Goal: Task Accomplishment & Management: Complete application form

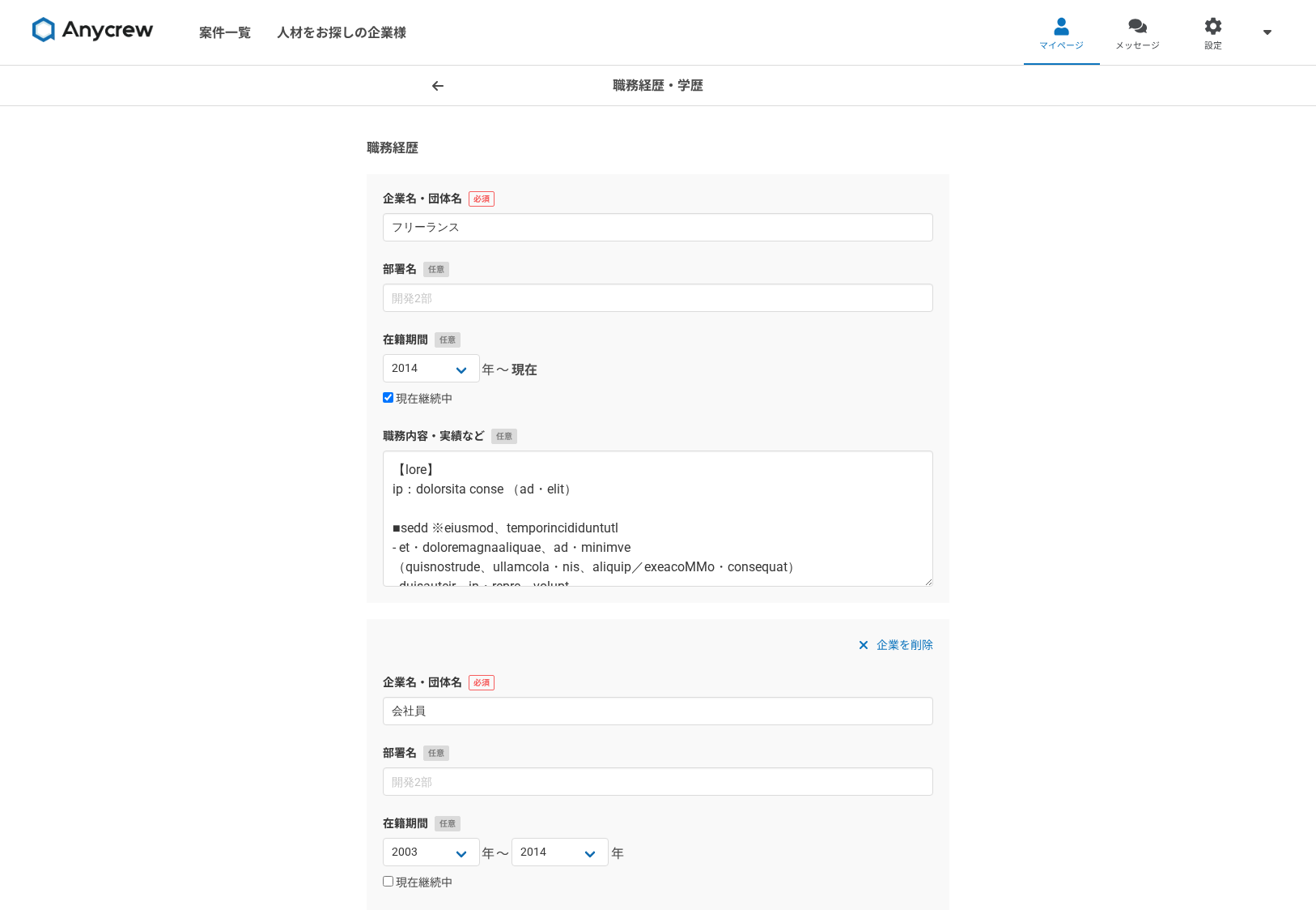
select select "2014"
select select "2003"
select select "2014"
select select
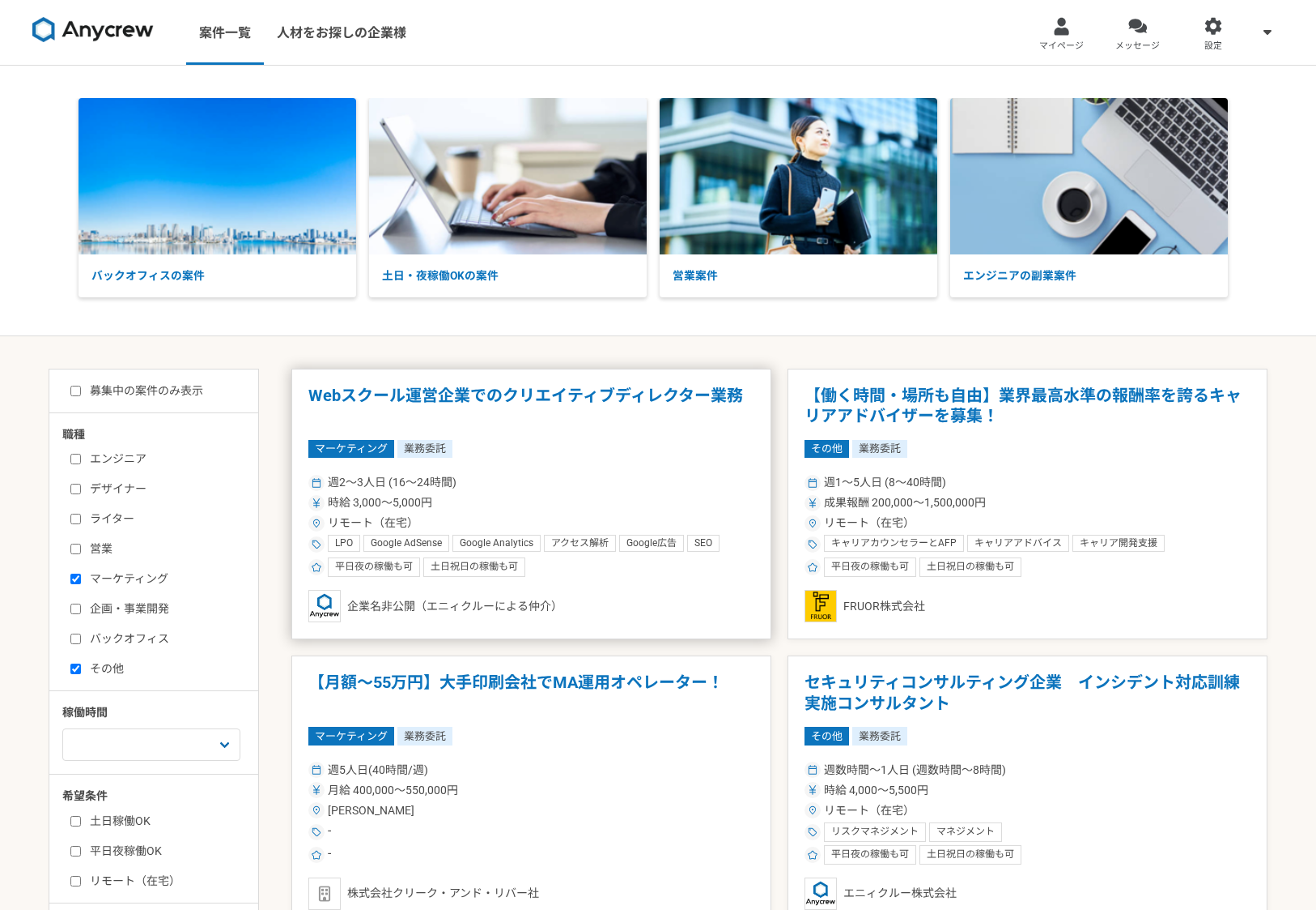
click at [465, 394] on h1 "Webスクール運営企業でのクリエイティブディレクター業務" at bounding box center [531, 406] width 446 height 41
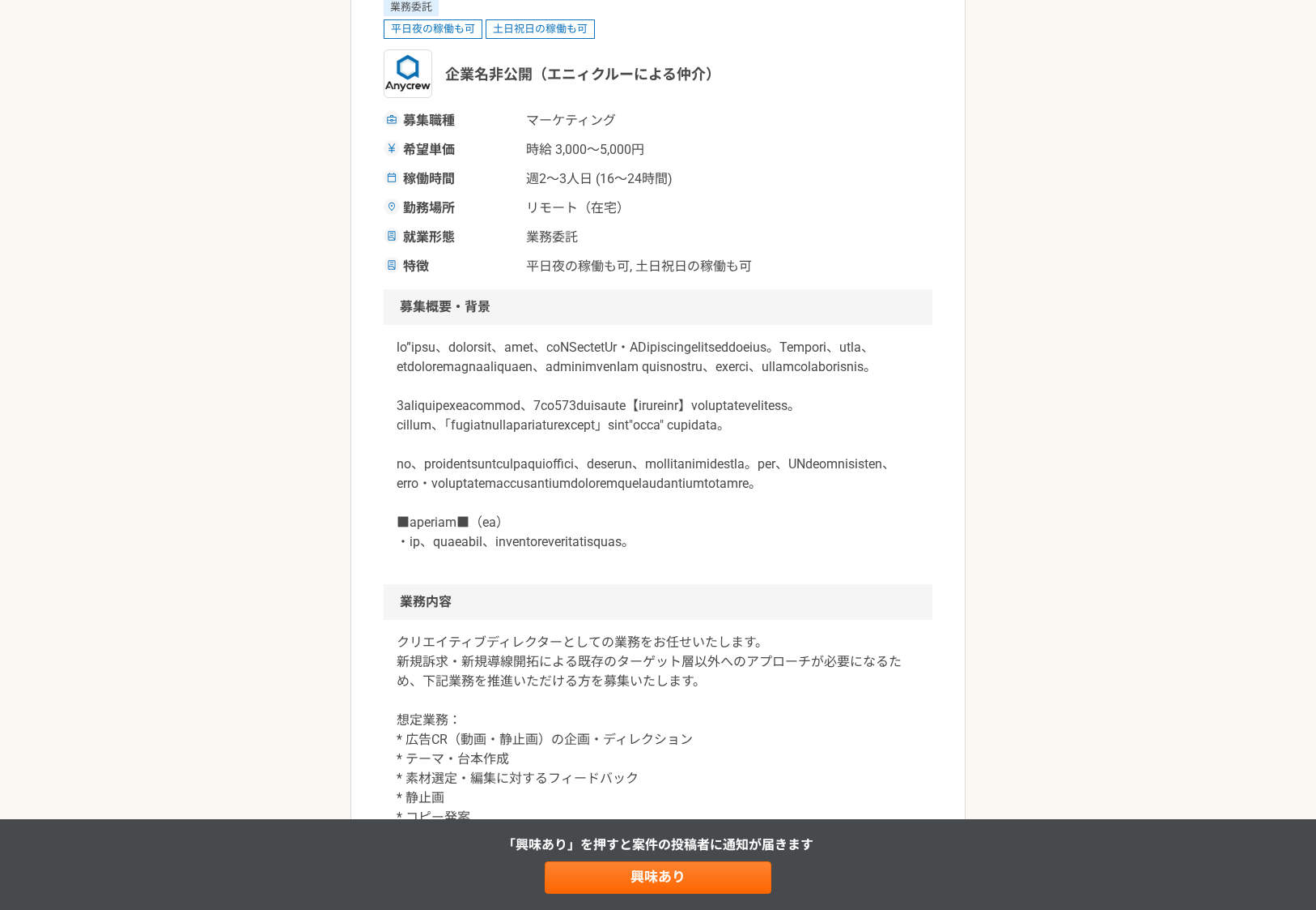
scroll to position [201, 0]
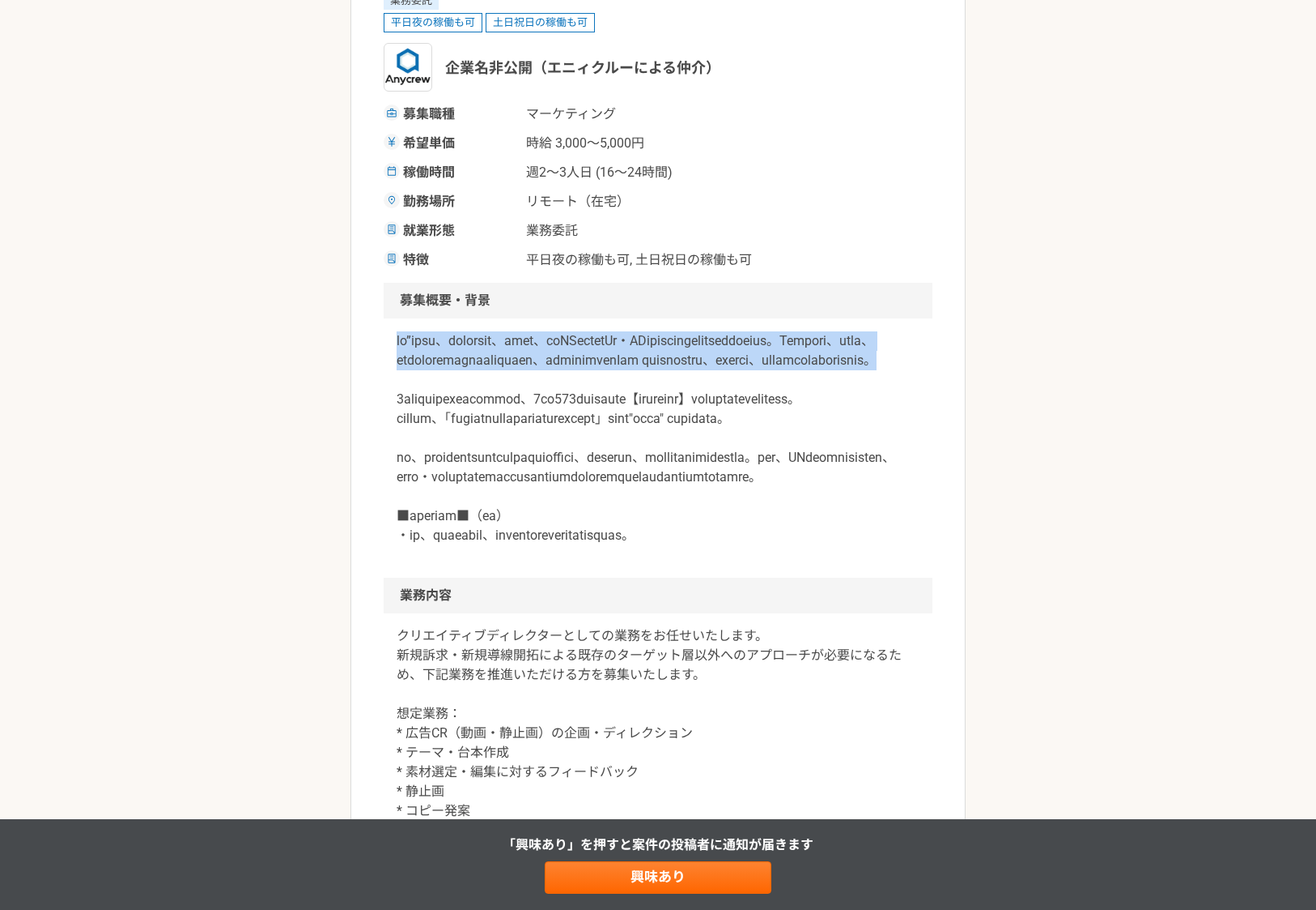
drag, startPoint x: 397, startPoint y: 338, endPoint x: 607, endPoint y: 395, distance: 217.6
click at [607, 395] on p at bounding box center [658, 437] width 523 height 213
copy p "ひと”を起点に、日本の未来を拓く、を理念に、生成AIコンサルやAi・DX人材の育成事業を行うスタートアップ企業です。Webデザイン、動画制作、マーケティングな…"
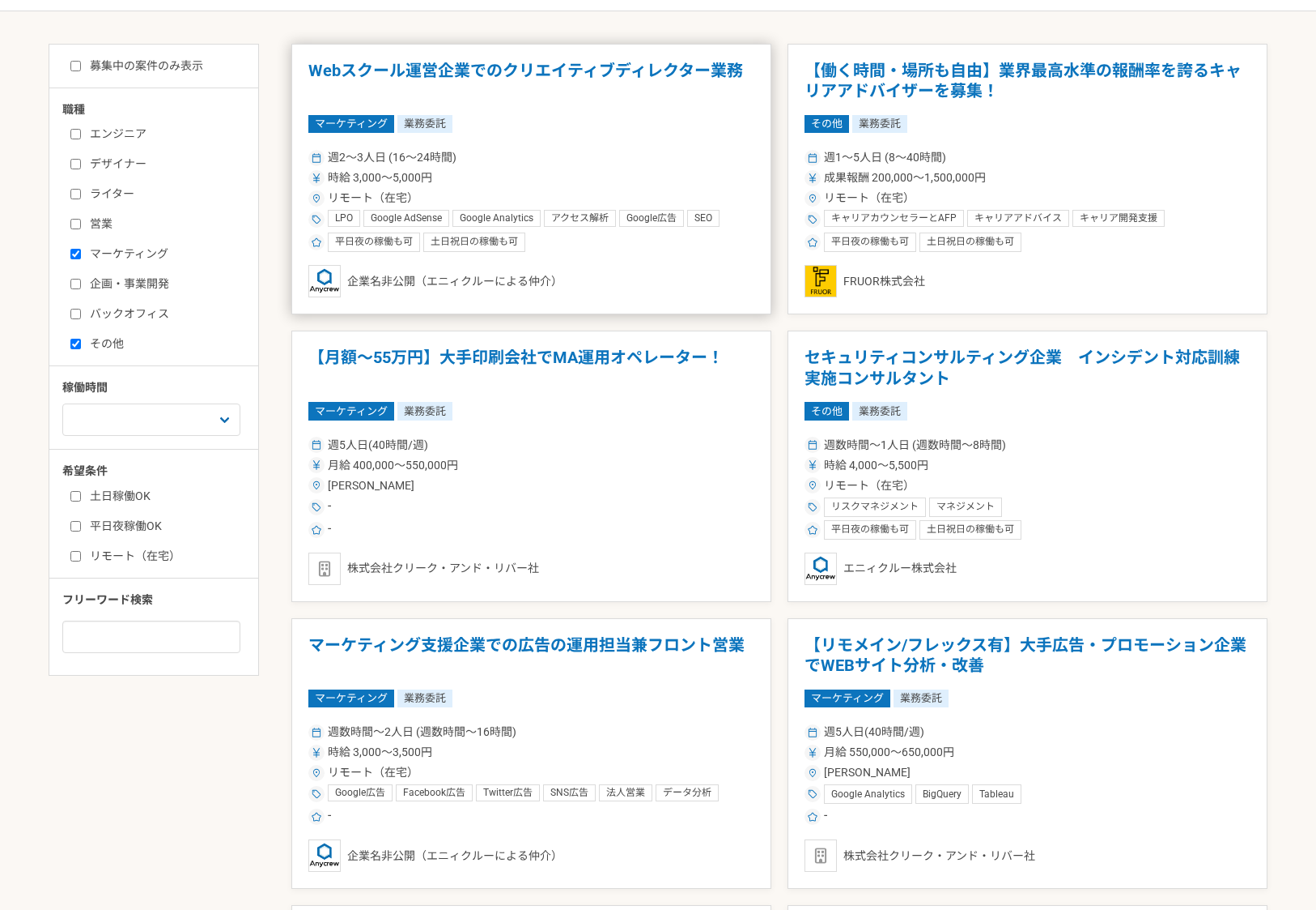
scroll to position [316, 0]
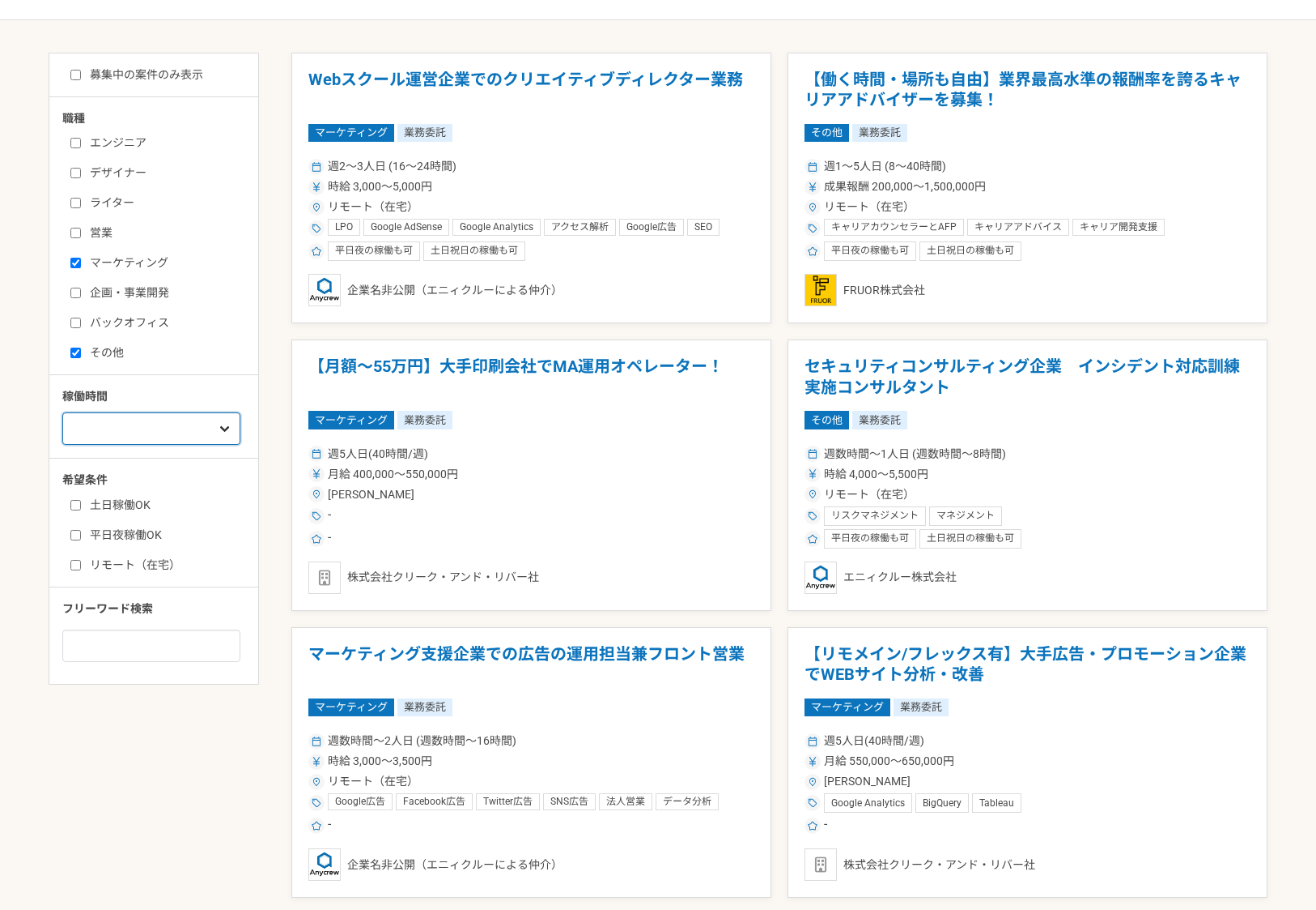
click at [128, 427] on select "週1人日（8時間）以下 週2人日（16時間）以下 週3人日（24時間）以下 週4人日（32時間）以下 週5人日（40時間）以下" at bounding box center [151, 428] width 178 height 32
select select "3"
click at [62, 444] on select "週1人日（8時間）以下 週2人日（16時間）以下 週3人日（24時間）以下 週4人日（32時間）以下 週5人日（40時間）以下" at bounding box center [151, 428] width 178 height 32
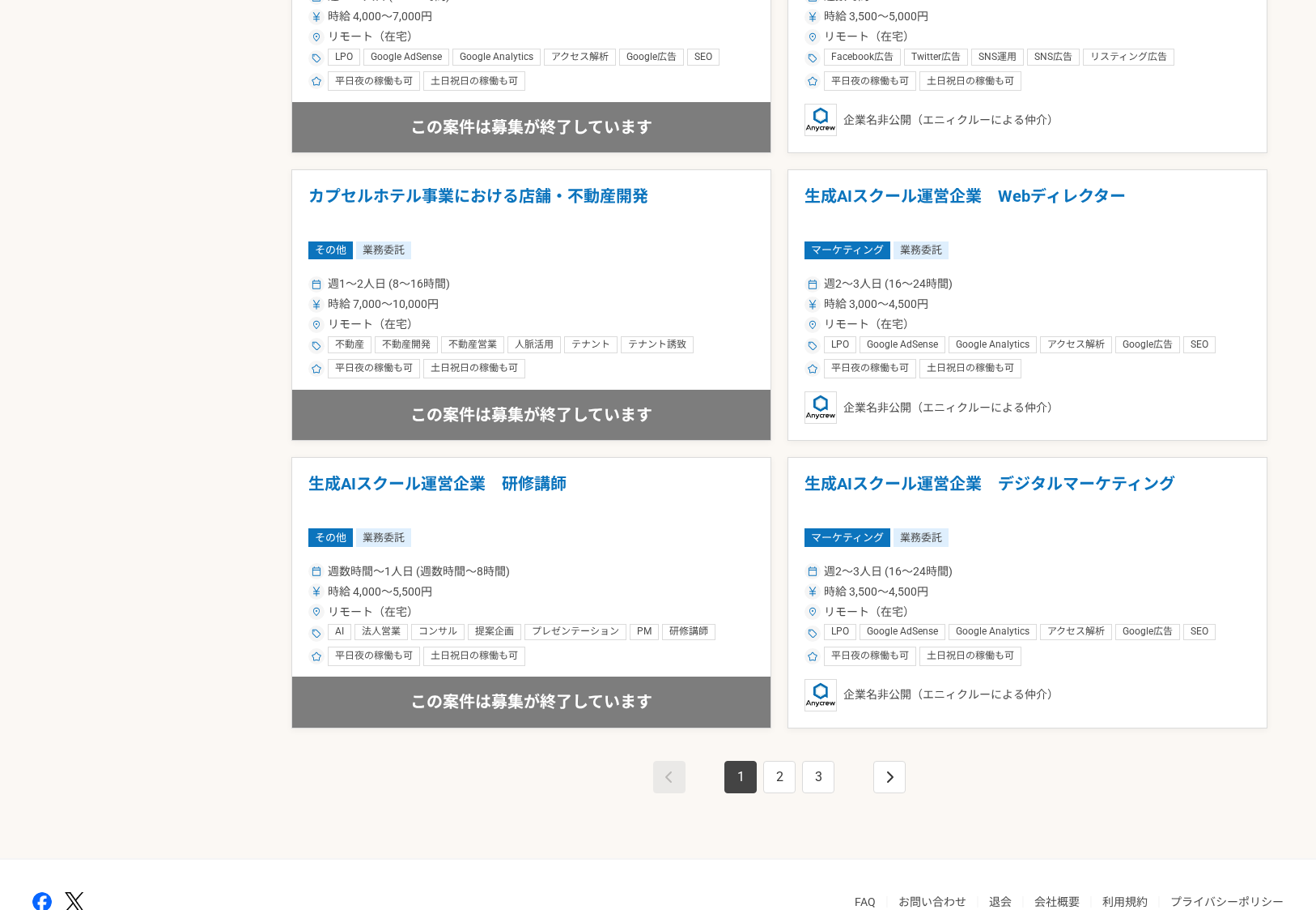
scroll to position [2502, 0]
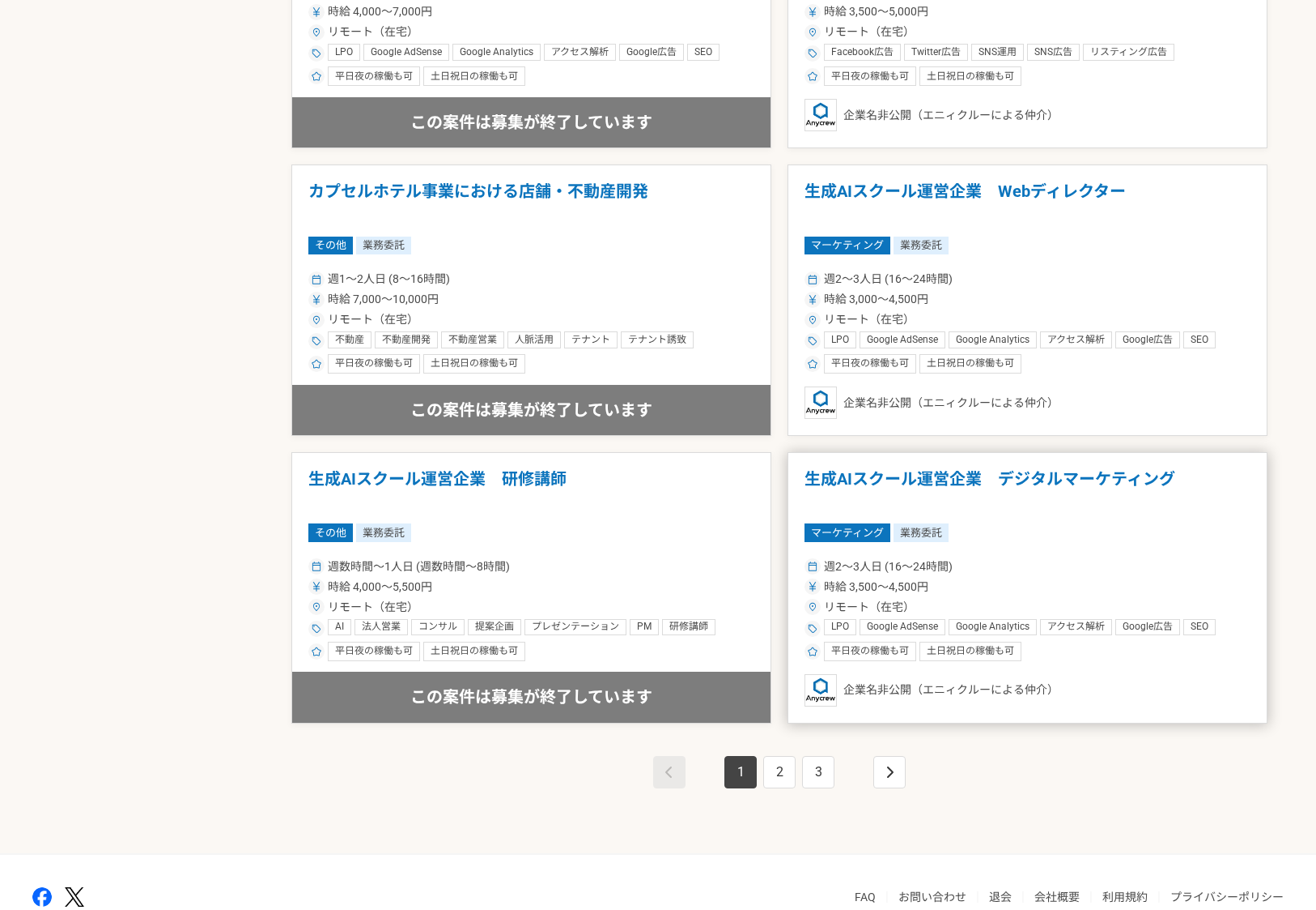
click at [1046, 480] on h1 "生成AIスクール運営企業　デジタルマーケティング" at bounding box center [1028, 489] width 446 height 41
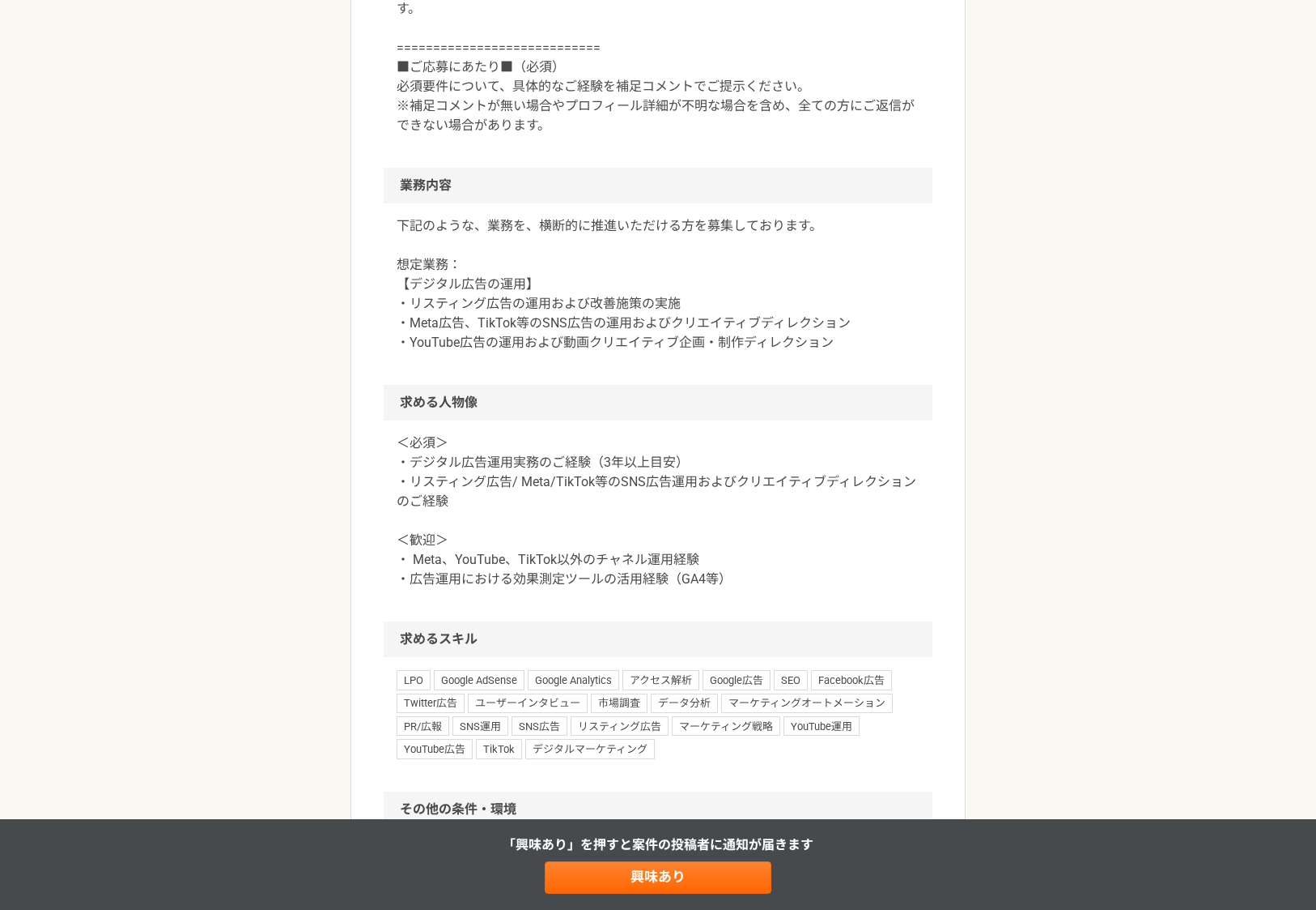
scroll to position [710, 0]
